Goal: Find specific page/section: Find specific page/section

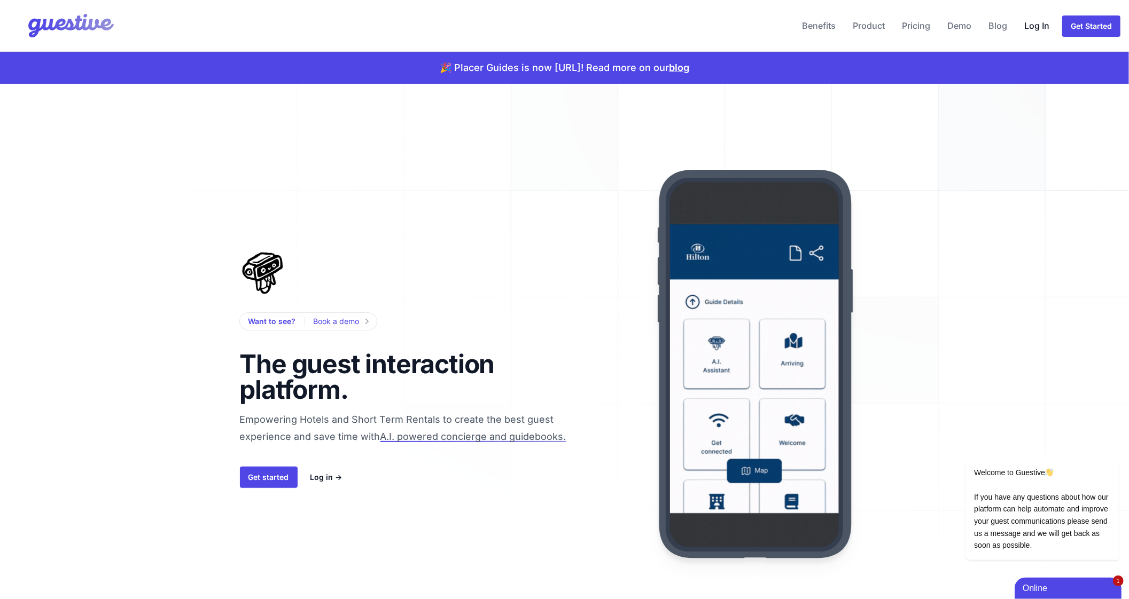
click at [1022, 23] on link "Log In" at bounding box center [1037, 26] width 34 height 26
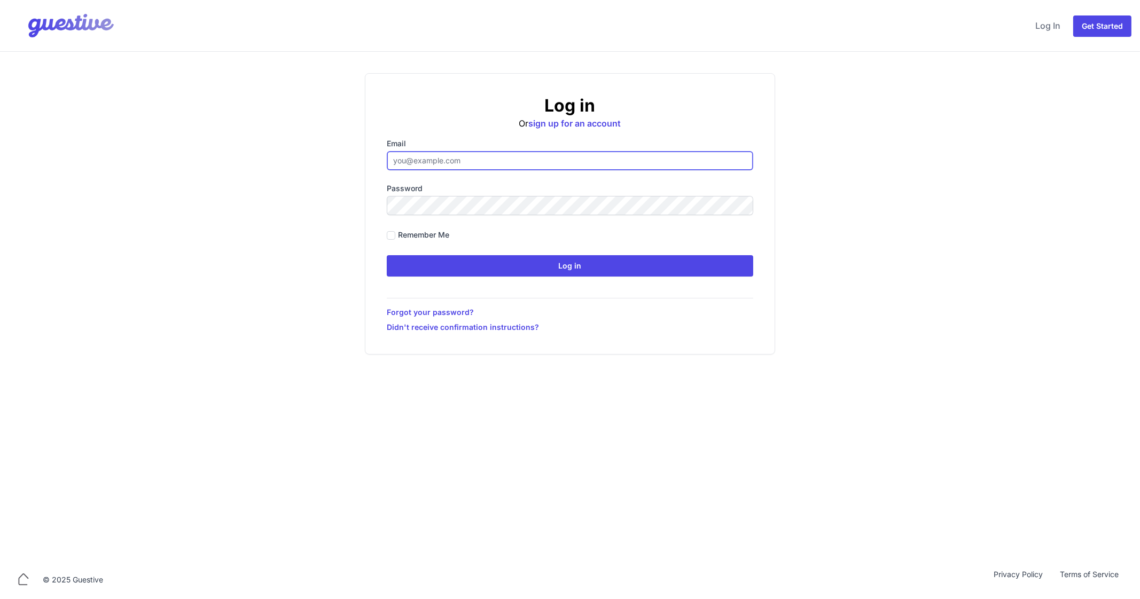
type input "[EMAIL_ADDRESS][DOMAIN_NAME]"
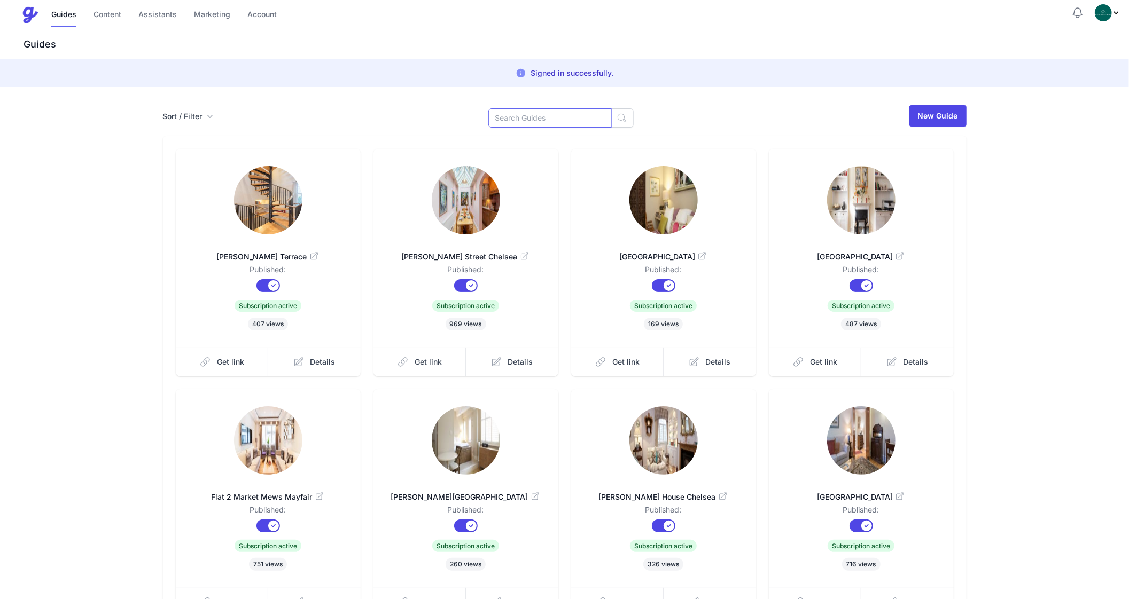
click at [513, 115] on input at bounding box center [549, 117] width 123 height 19
type input "Gu"
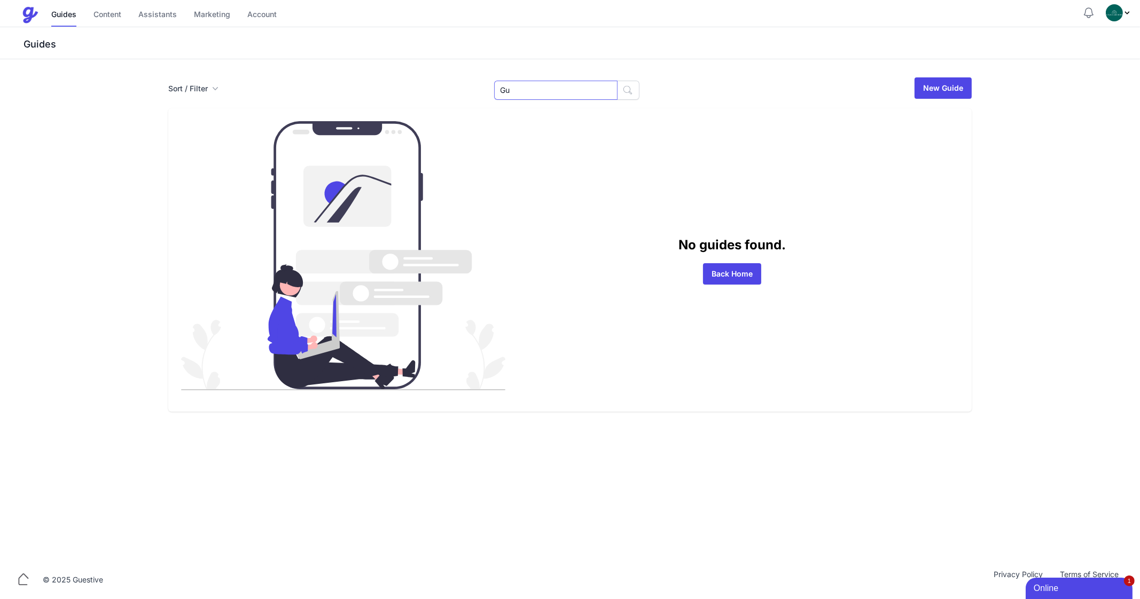
drag, startPoint x: 550, startPoint y: 95, endPoint x: 582, endPoint y: 95, distance: 32.1
click at [582, 95] on input "Gu" at bounding box center [555, 90] width 123 height 19
type input "G"
type input "7"
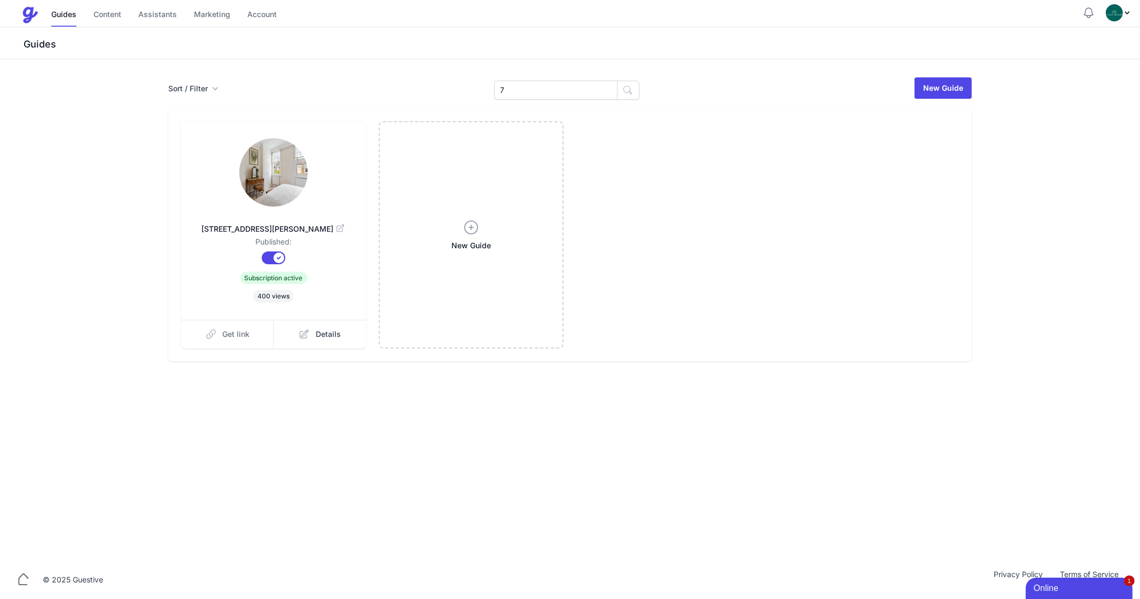
click at [235, 331] on span "Get link" at bounding box center [236, 334] width 27 height 11
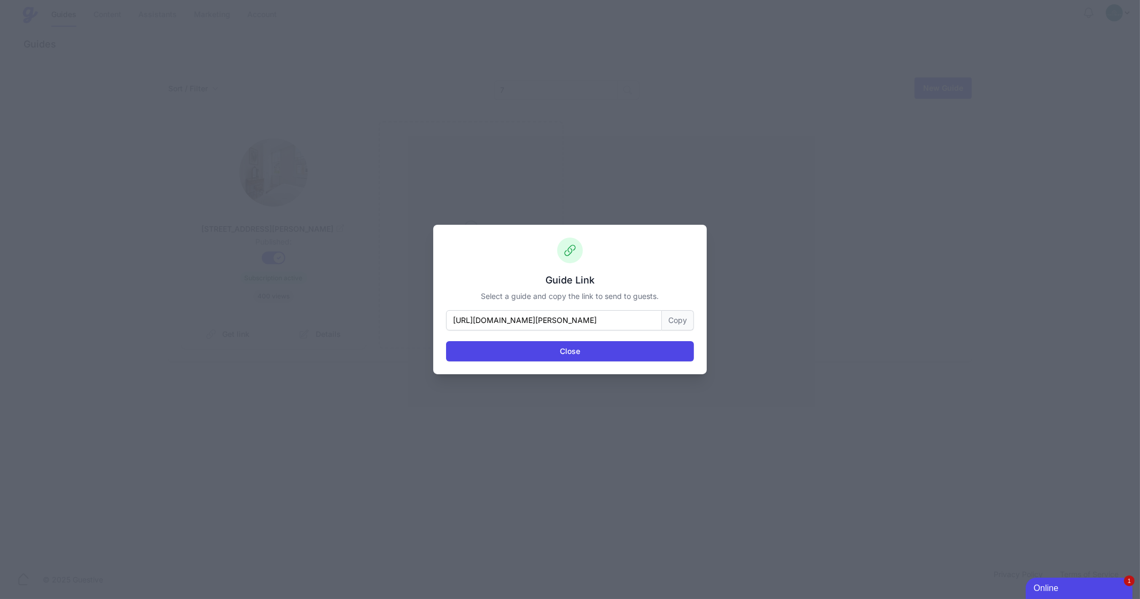
click at [686, 326] on button "Copy" at bounding box center [678, 320] width 32 height 20
